Goal: Information Seeking & Learning: Learn about a topic

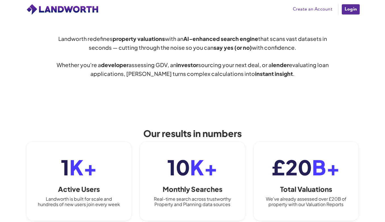
scroll to position [331, 0]
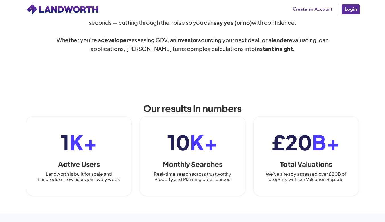
click at [351, 11] on link "Login" at bounding box center [350, 9] width 19 height 11
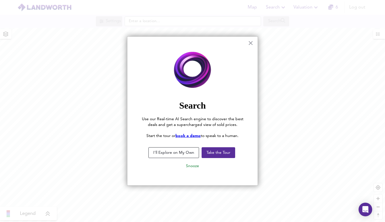
click at [183, 152] on button "I'll Explore on My Own" at bounding box center [173, 152] width 51 height 11
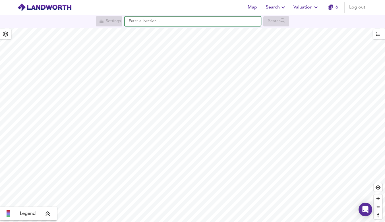
click at [153, 23] on input "text" at bounding box center [192, 21] width 136 height 10
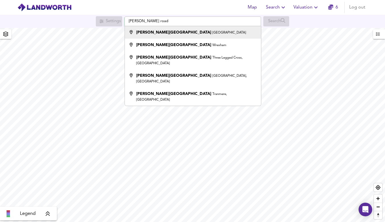
click at [173, 34] on div "[PERSON_NAME][GEOGRAPHIC_DATA]" at bounding box center [191, 33] width 130 height 6
type input "[PERSON_NAME][GEOGRAPHIC_DATA], [GEOGRAPHIC_DATA]"
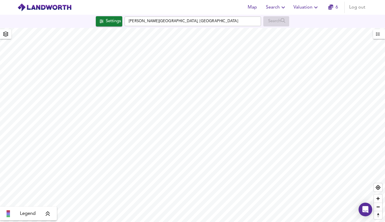
checkbox input "false"
checkbox input "true"
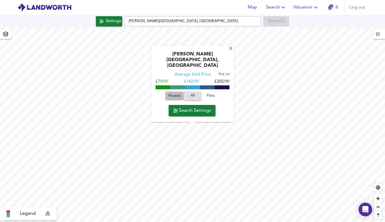
click at [173, 95] on span "Houses" at bounding box center [174, 96] width 15 height 7
click at [205, 113] on span "Search Settings" at bounding box center [192, 111] width 38 height 8
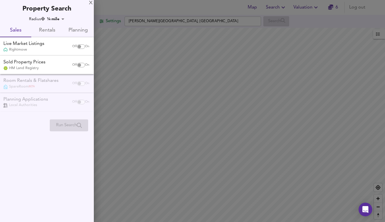
click at [81, 46] on input "checkbox" at bounding box center [79, 46] width 14 height 5
checkbox input "true"
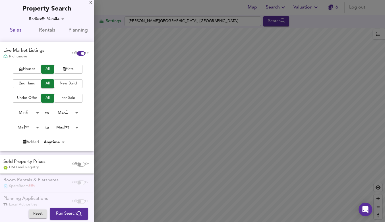
click at [76, 164] on input "checkbox" at bounding box center [79, 164] width 14 height 5
checkbox input "true"
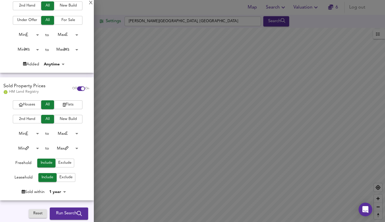
scroll to position [81, 0]
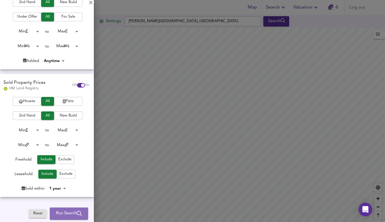
click at [67, 215] on span "Run Search" at bounding box center [69, 213] width 26 height 7
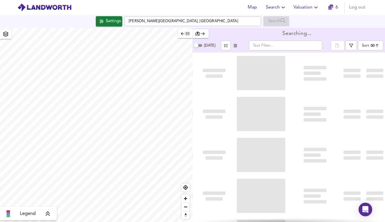
type input "bestdeal"
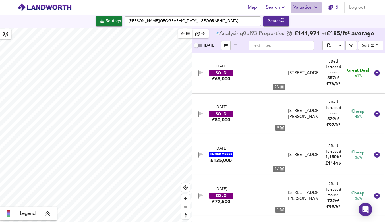
click at [310, 7] on span "Valuation" at bounding box center [306, 7] width 26 height 8
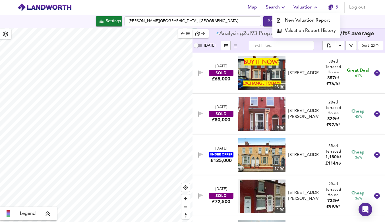
click at [366, 17] on div "Settings Holt Road, Liverpool Search" at bounding box center [192, 21] width 385 height 10
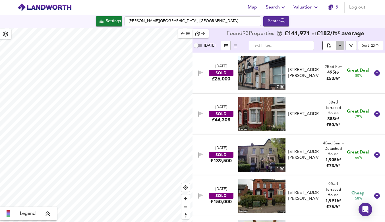
click at [340, 46] on icon "Download Results" at bounding box center [340, 45] width 7 height 7
click at [106, 24] on div "Settings" at bounding box center [113, 21] width 15 height 7
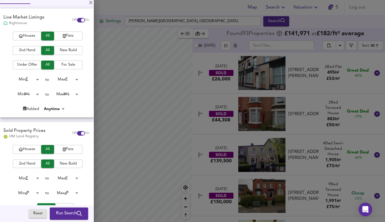
scroll to position [34, 0]
click at [35, 94] on body "Map Search Valuation 5 Log out Settings Holt Road, Liverpool Search Legend Foun…" at bounding box center [192, 111] width 385 height 222
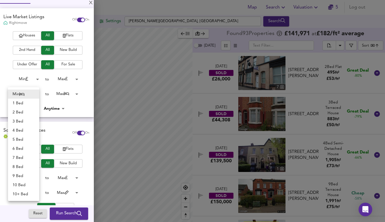
click at [21, 112] on li "2 Bed" at bounding box center [23, 112] width 31 height 9
type input "2"
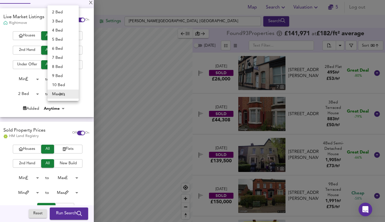
click at [75, 94] on body "Map Search Valuation 5 Log out Settings Holt Road, Liverpool Search Legend Foun…" at bounding box center [192, 111] width 385 height 222
click at [64, 11] on li "2 Bed" at bounding box center [62, 12] width 31 height 9
type input "2"
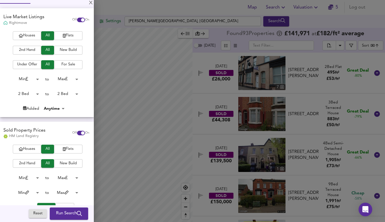
click at [30, 34] on span "Houses" at bounding box center [27, 35] width 23 height 7
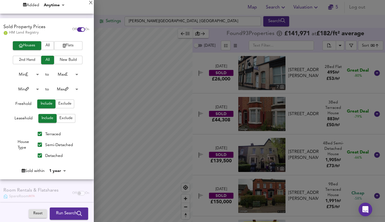
scroll to position [138, 0]
click at [39, 143] on input "Semi-Detached" at bounding box center [39, 144] width 11 height 11
checkbox input "false"
click at [39, 155] on input "Detached" at bounding box center [39, 154] width 11 height 11
checkbox input "false"
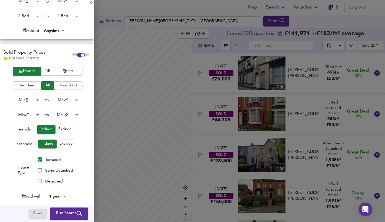
scroll to position [113, 0]
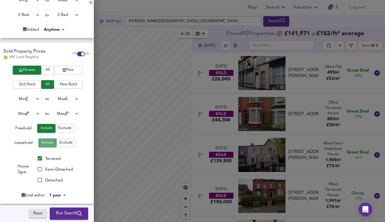
click at [47, 143] on span "Include" at bounding box center [47, 143] width 13 height 7
click at [62, 143] on span "Exclude" at bounding box center [65, 143] width 13 height 7
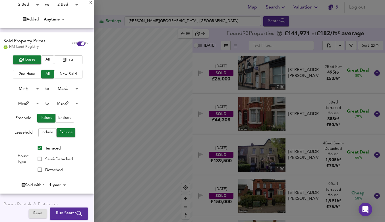
scroll to position [122, 0]
click at [66, 214] on span "Run Search" at bounding box center [69, 213] width 26 height 7
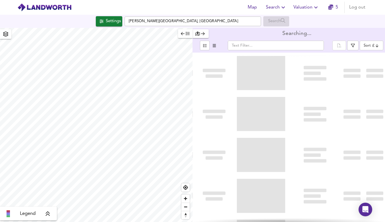
type input "bestdeal"
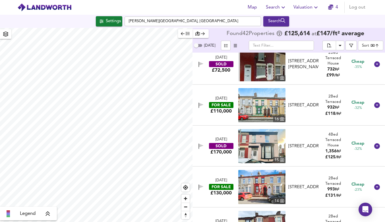
scroll to position [296, 0]
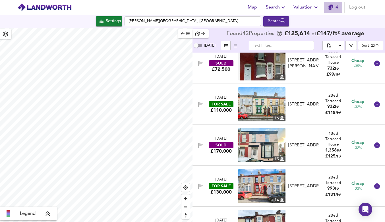
click at [332, 7] on icon "button" at bounding box center [330, 7] width 5 height 5
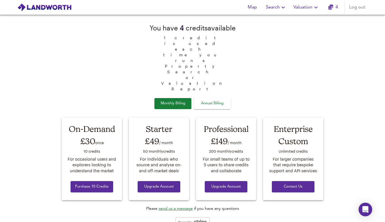
click at [220, 100] on span "Annual Billing" at bounding box center [212, 103] width 28 height 7
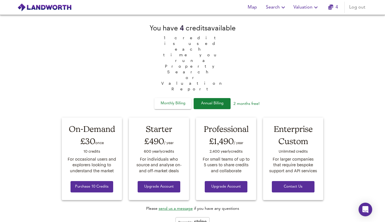
click at [179, 100] on span "Monthly Billing" at bounding box center [173, 103] width 28 height 7
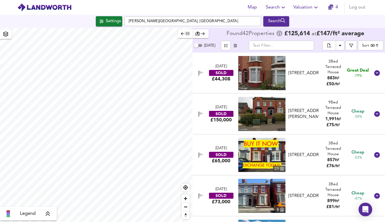
checkbox input "false"
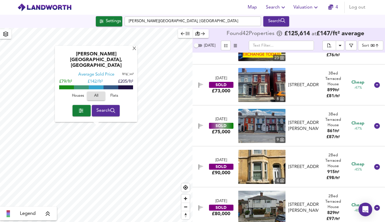
scroll to position [130, 0]
